Goal: Information Seeking & Learning: Find specific fact

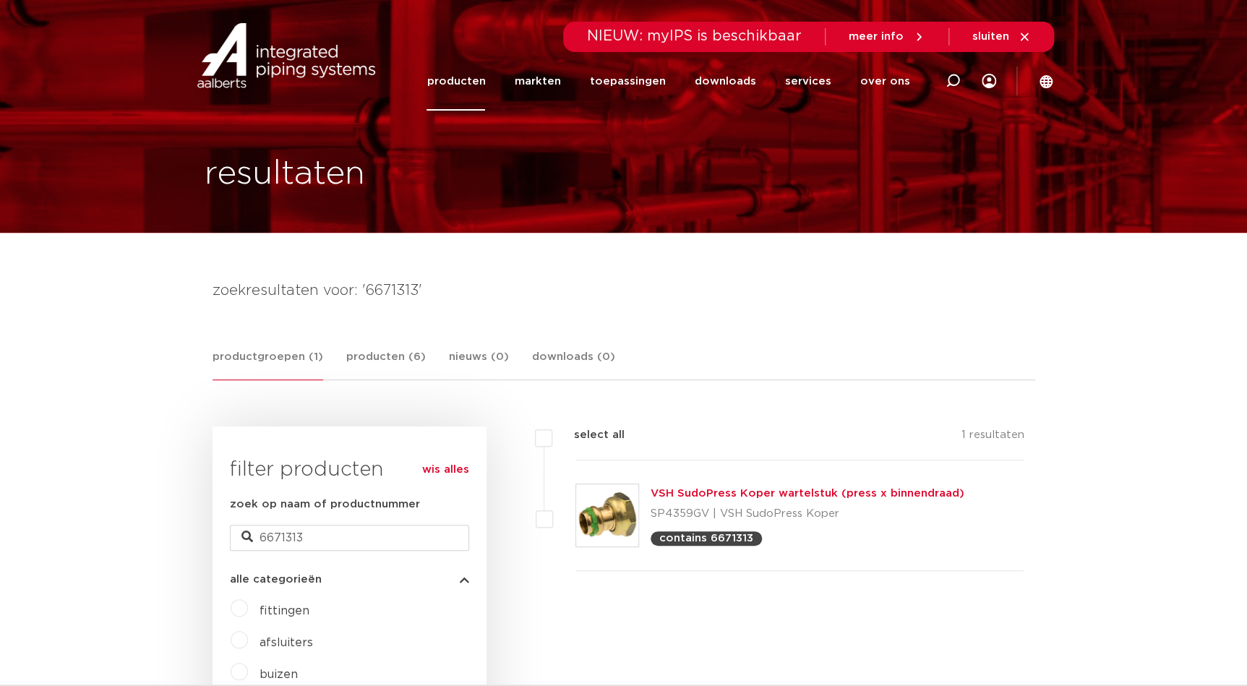
click at [904, 492] on link "VSH SudoPress Koper wartelstuk (press x binnendraad)" at bounding box center [808, 493] width 314 height 11
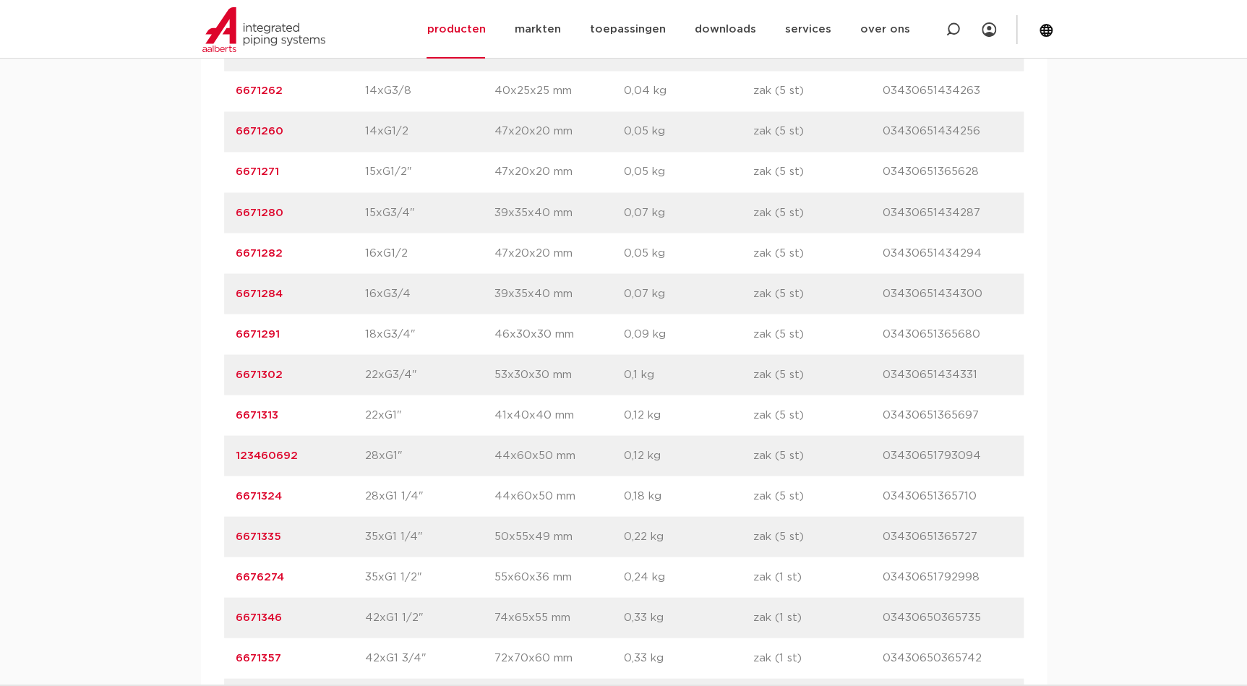
scroll to position [1183, 0]
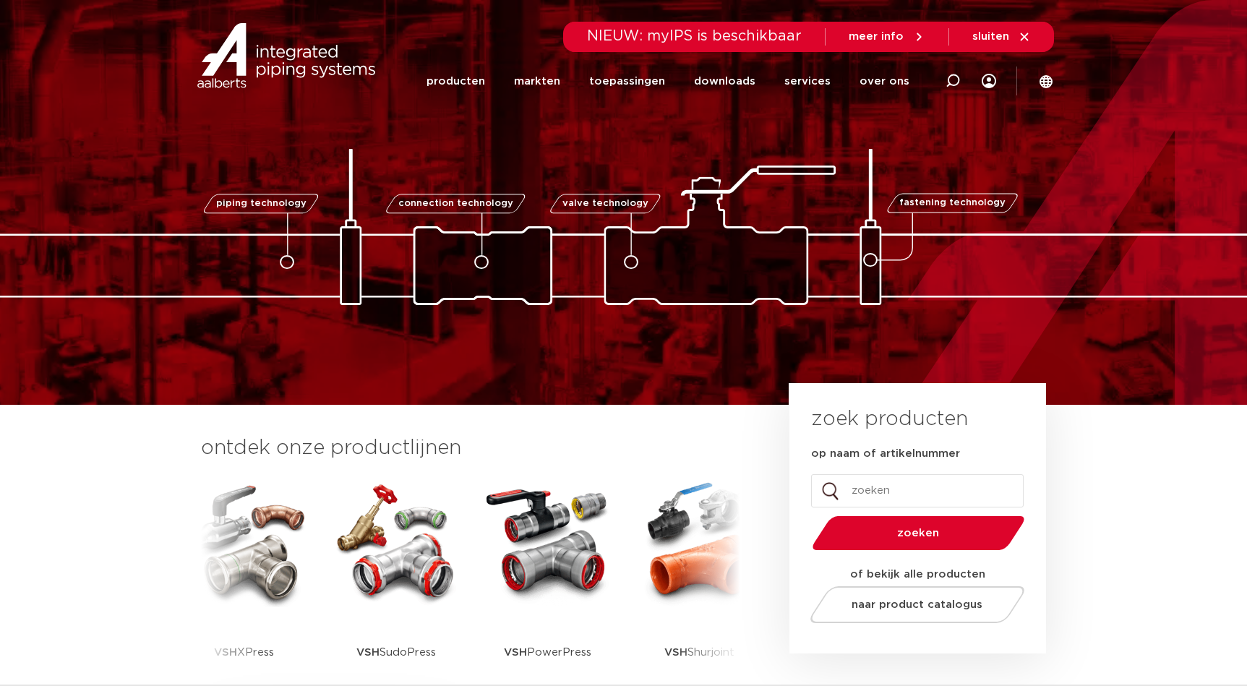
click at [882, 492] on input "op naam of artikelnummer" at bounding box center [917, 490] width 213 height 33
type input "0409068"
click at [974, 511] on div "zoeken" at bounding box center [917, 530] width 213 height 44
click at [971, 528] on span "zoeken" at bounding box center [919, 533] width 138 height 11
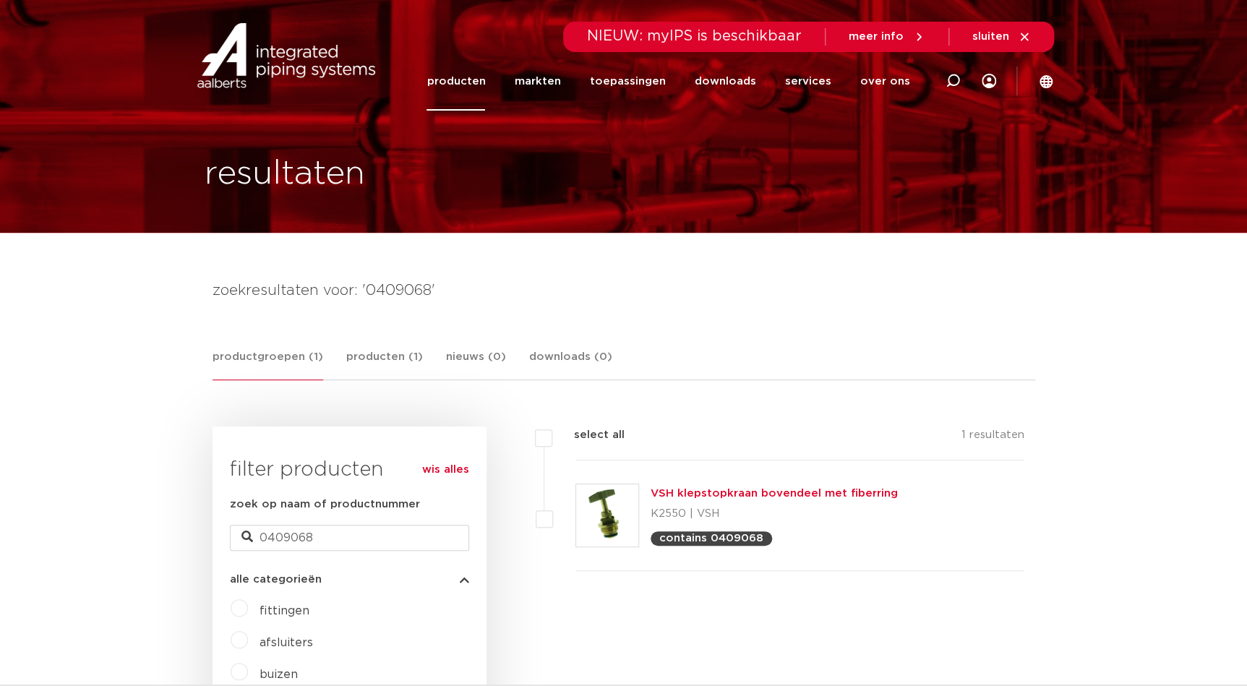
click at [875, 497] on link "VSH klepstopkraan bovendeel met fiberring" at bounding box center [774, 493] width 247 height 11
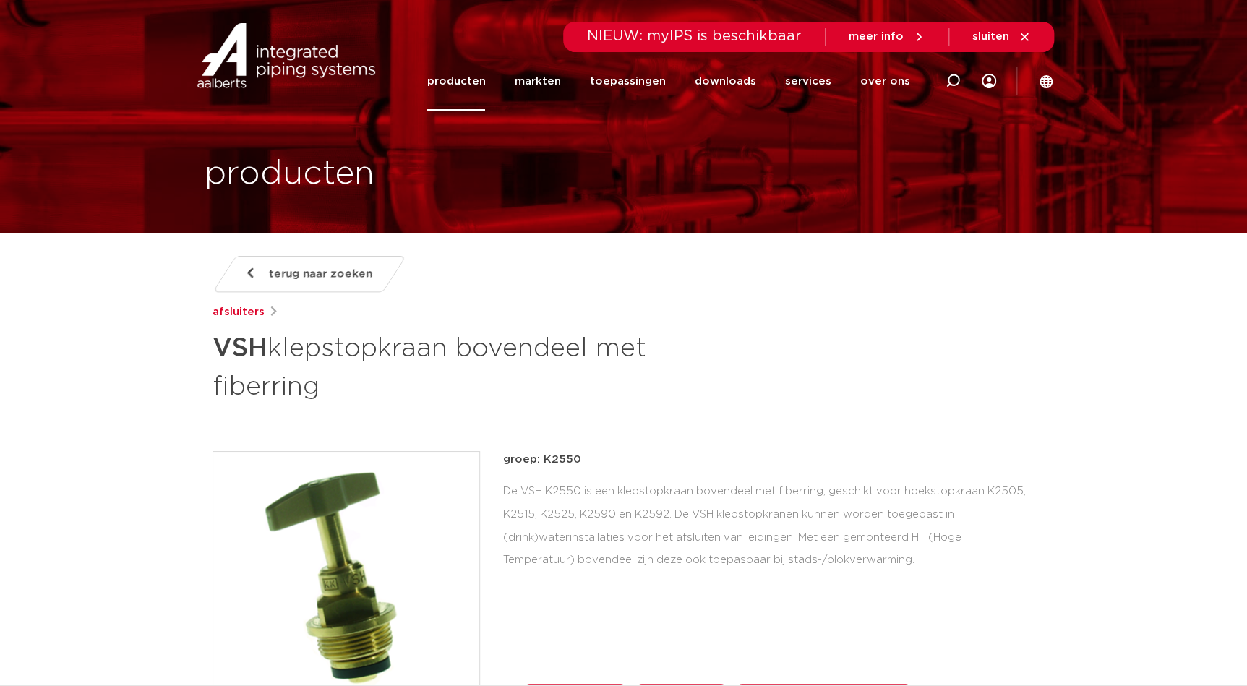
click at [264, 282] on link "terug naar zoeken" at bounding box center [309, 274] width 194 height 36
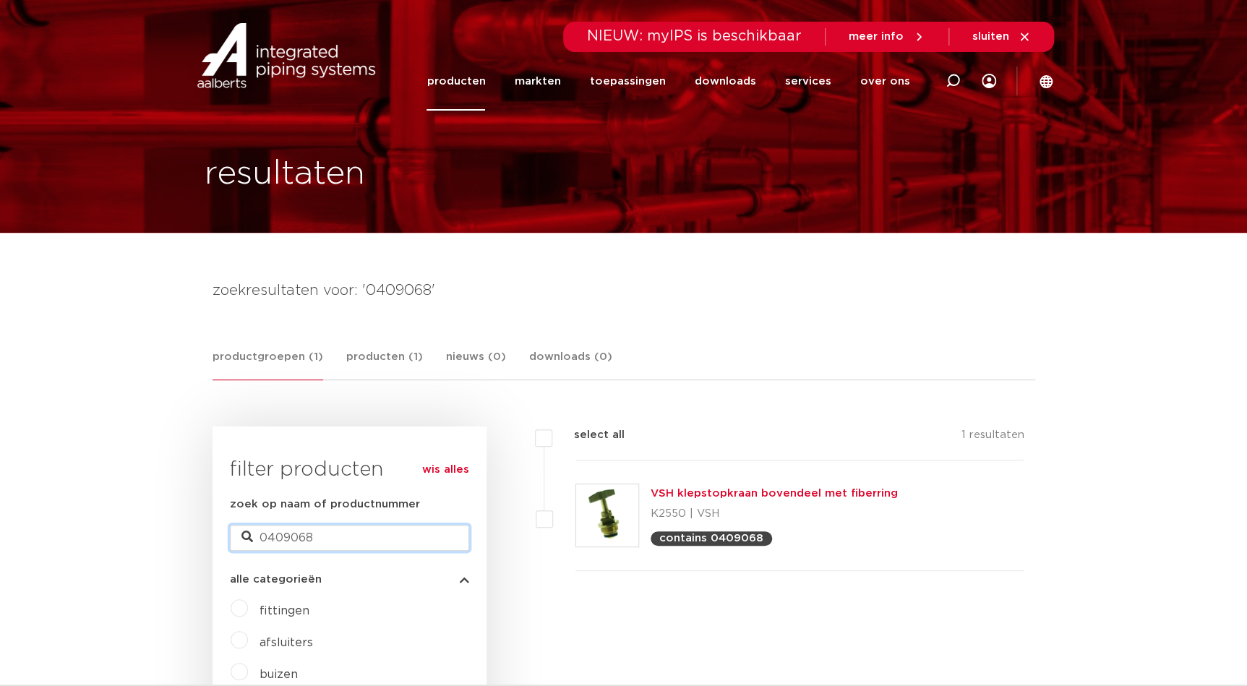
click at [341, 531] on input "0409068" at bounding box center [349, 538] width 239 height 26
type input "0"
type input "031270"
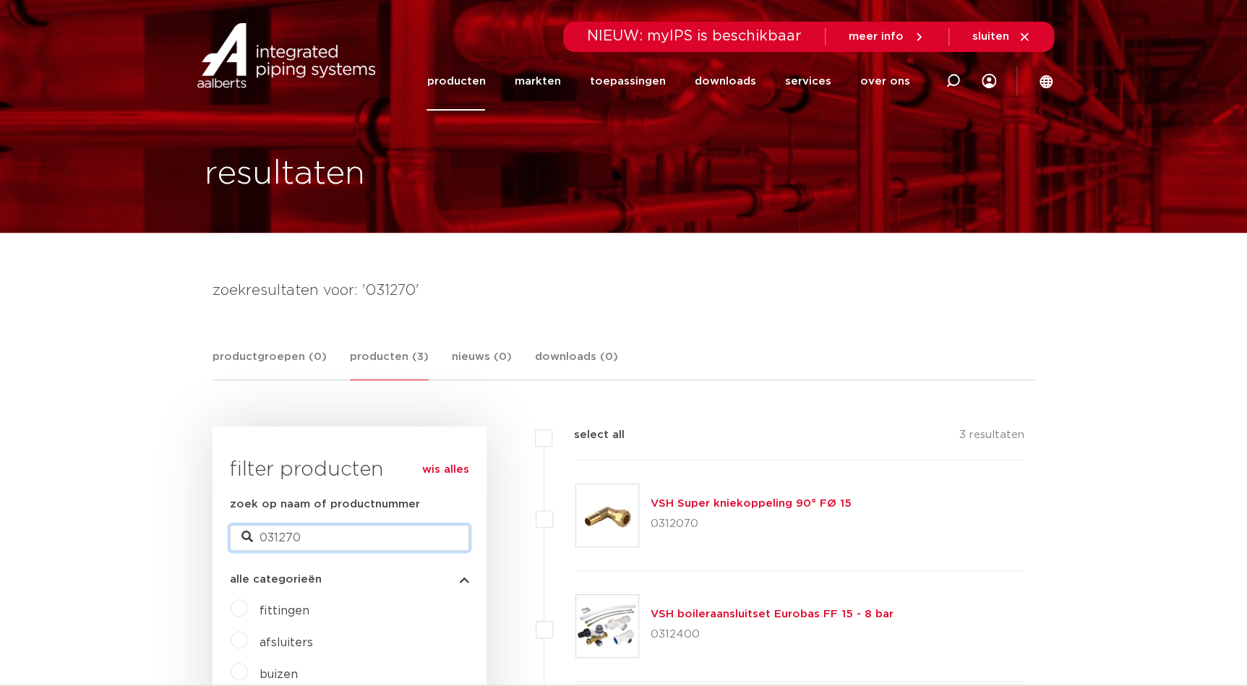
click at [283, 536] on input "031270" at bounding box center [349, 538] width 239 height 26
type input "0312070"
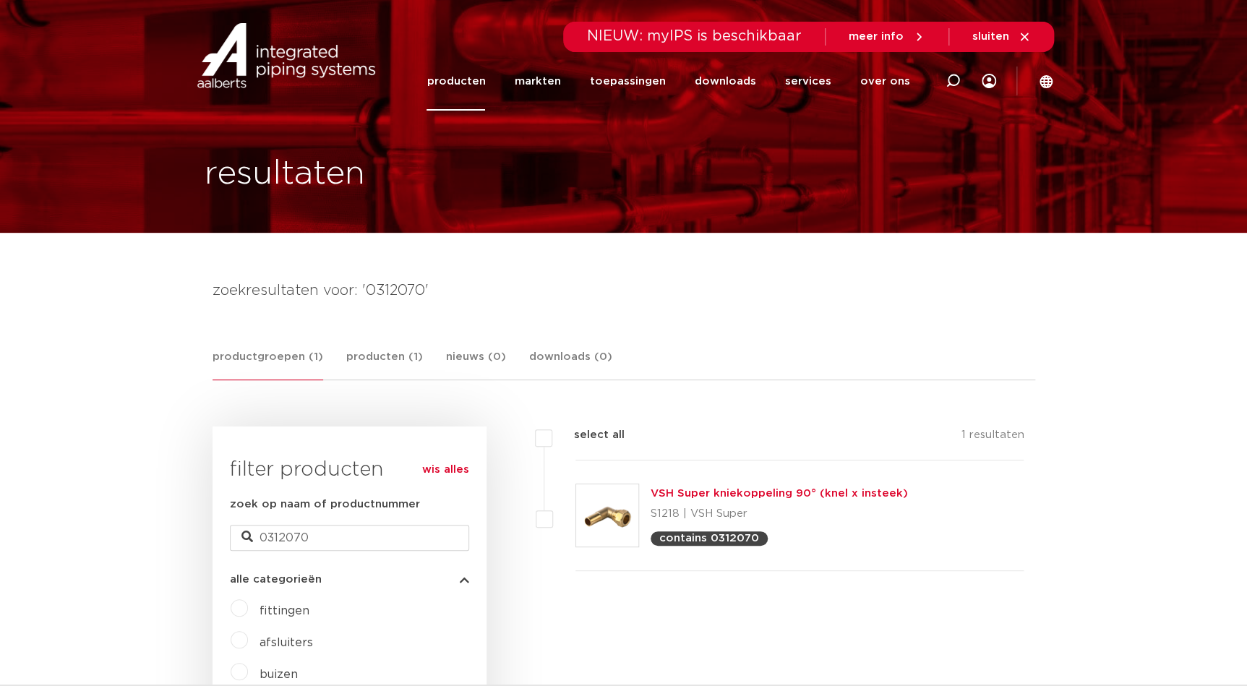
click at [874, 495] on link "VSH Super kniekoppeling 90° (knel x insteek)" at bounding box center [779, 493] width 257 height 11
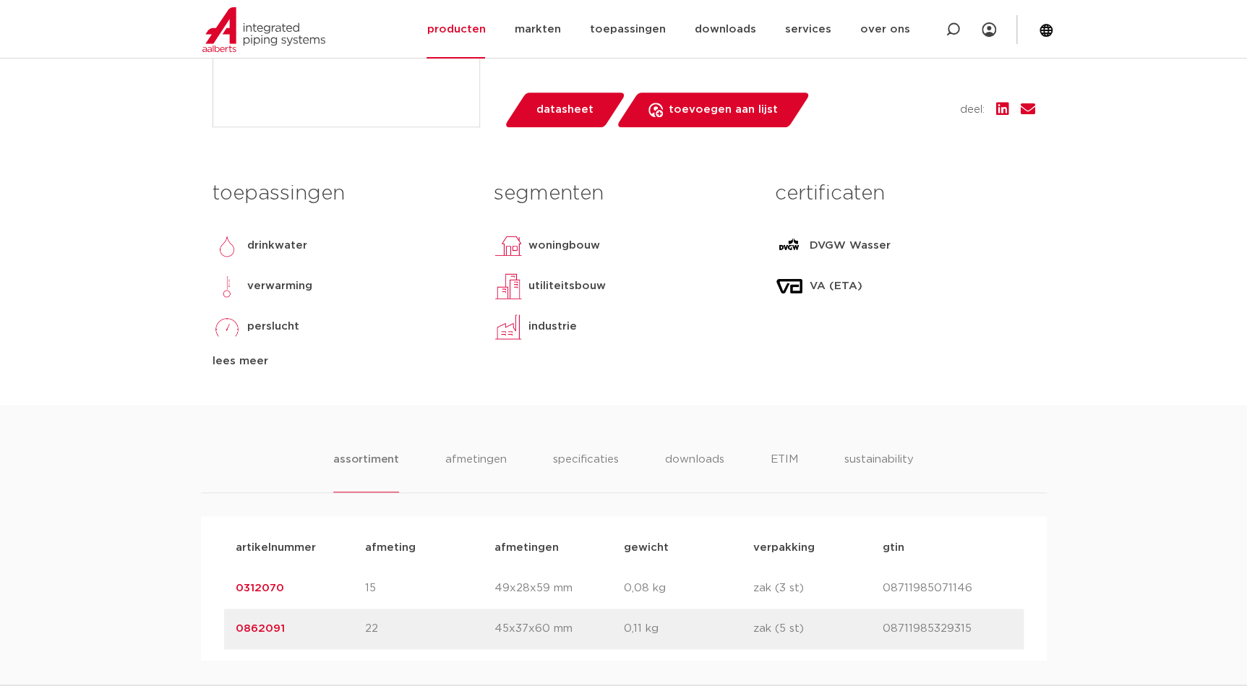
scroll to position [657, 0]
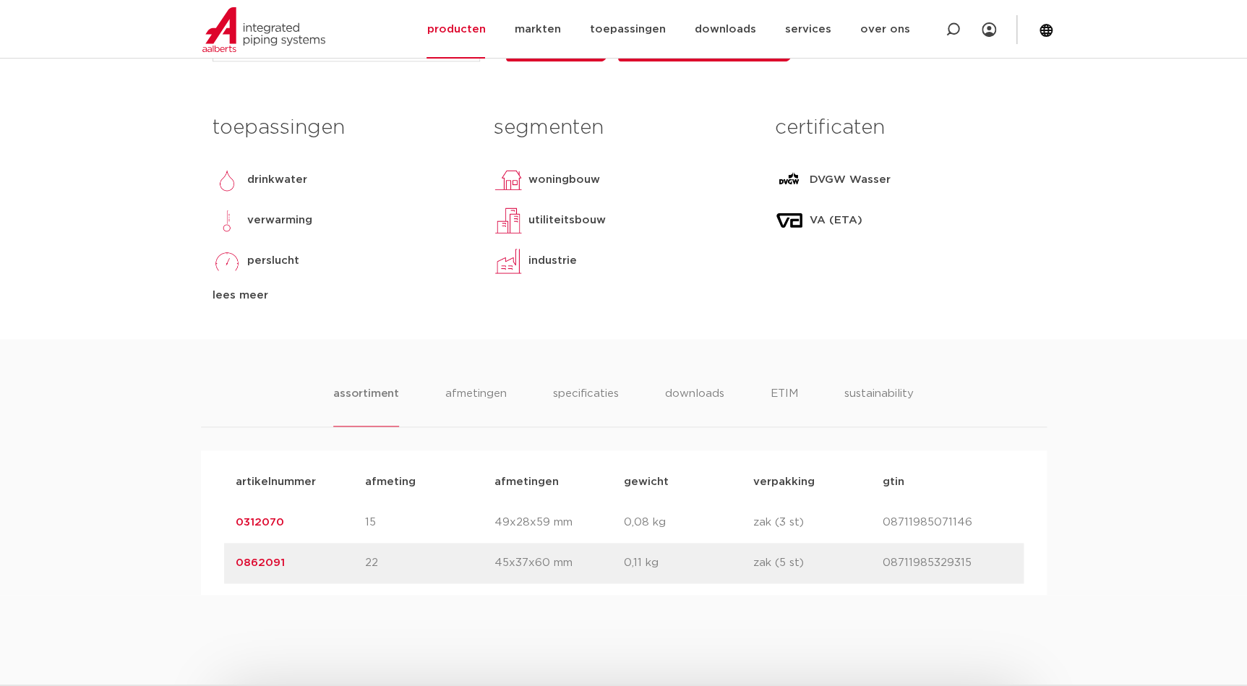
drag, startPoint x: 285, startPoint y: 522, endPoint x: 238, endPoint y: 522, distance: 47.0
click at [238, 522] on p "0312070" at bounding box center [300, 522] width 129 height 17
copy link "0312070"
